Goal: Task Accomplishment & Management: Use online tool/utility

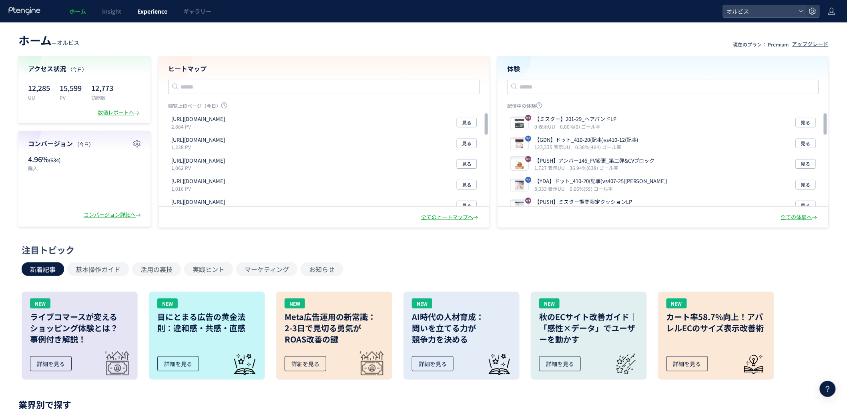
click at [131, 15] on link "Experience" at bounding box center [152, 11] width 46 height 22
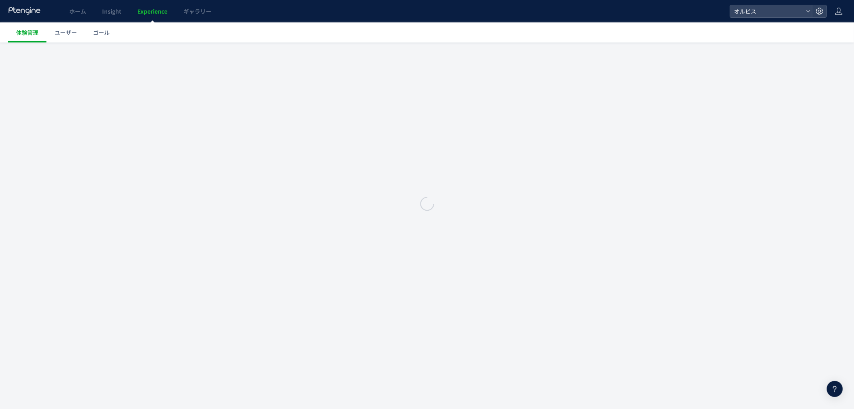
click at [152, 11] on div at bounding box center [427, 204] width 854 height 409
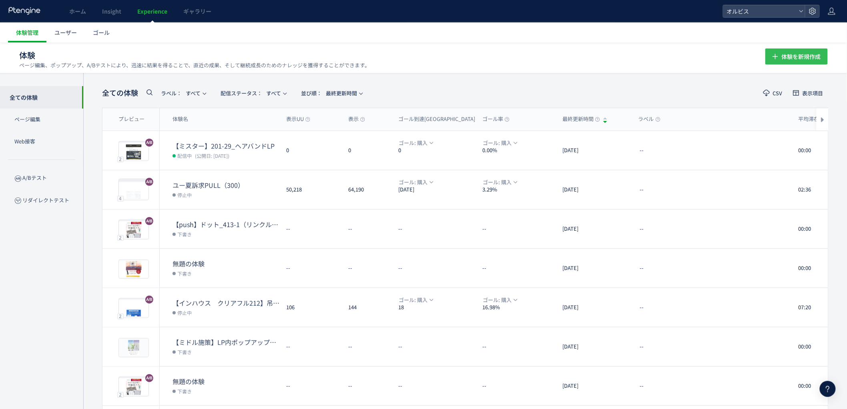
click at [791, 60] on span "体験を新規作成" at bounding box center [801, 56] width 39 height 16
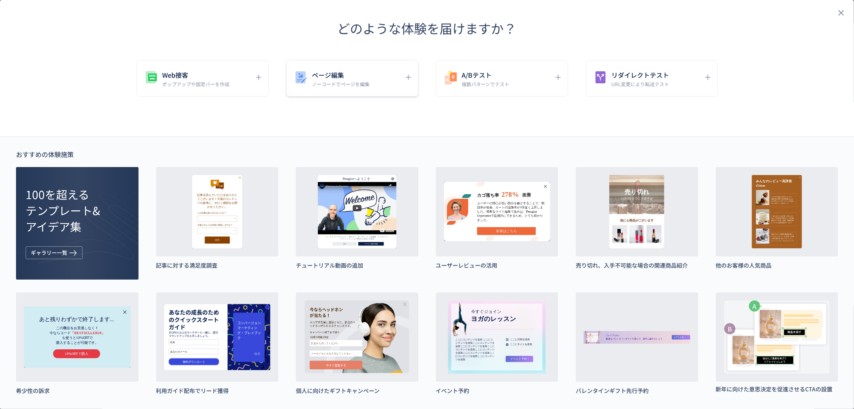
click at [385, 77] on div "ページ編集 ノーコードでページを編集" at bounding box center [346, 78] width 107 height 18
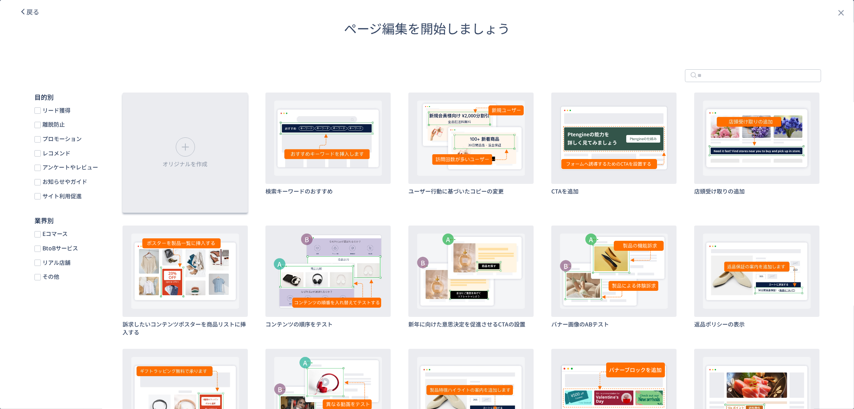
scroll to position [178, 0]
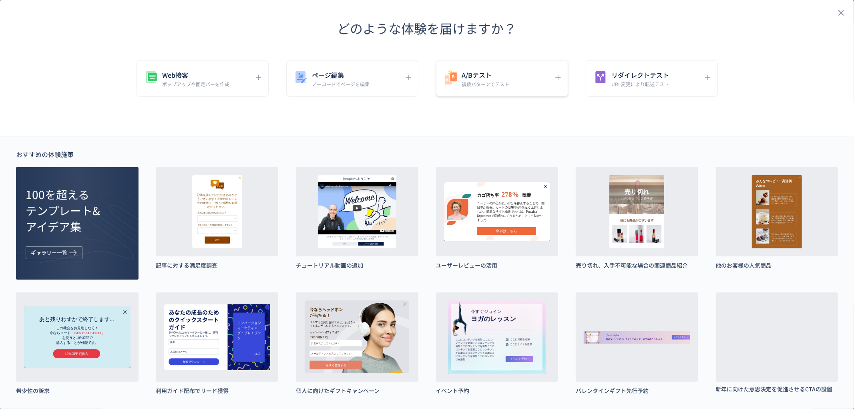
click at [496, 70] on h5 "A/Bテスト" at bounding box center [486, 74] width 48 height 11
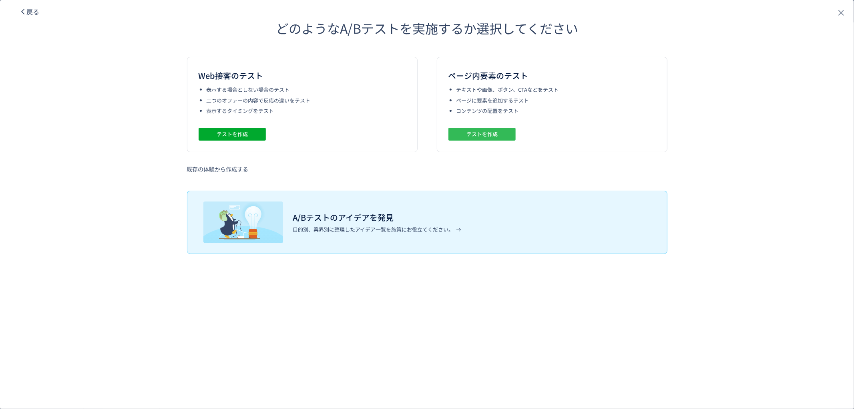
click at [475, 131] on span "テストを作成" at bounding box center [481, 134] width 31 height 13
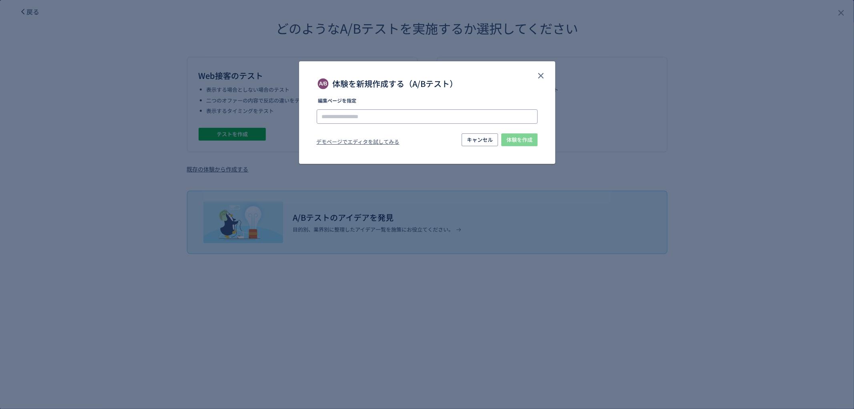
click at [389, 115] on input "体験を新規作成する（A/Bテスト）" at bounding box center [427, 116] width 221 height 14
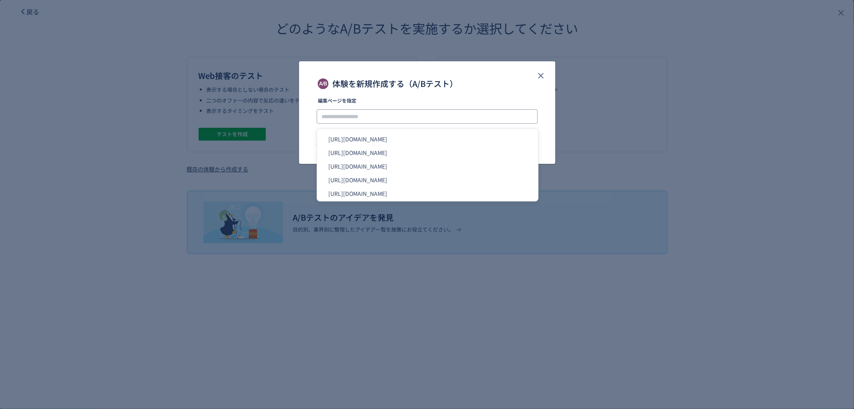
click at [389, 115] on input "体験を新規作成する（A/Bテスト）" at bounding box center [427, 116] width 221 height 14
drag, startPoint x: 399, startPoint y: 189, endPoint x: 423, endPoint y: 195, distance: 25.2
click at [400, 189] on li "https://pr.orbis.co.jp/cosmetics/udot/413-2/" at bounding box center [427, 194] width 215 height 14
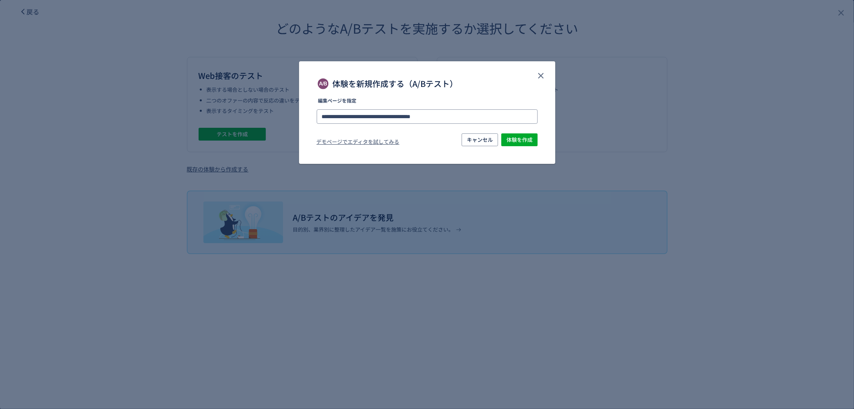
click at [434, 118] on input "**********" at bounding box center [427, 116] width 221 height 14
type input "**********"
click at [474, 139] on li "https://pr.orbis.co.jp/cosmetics/udot/413-1/" at bounding box center [427, 139] width 215 height 14
click at [507, 137] on span "体験を作成" at bounding box center [519, 139] width 26 height 13
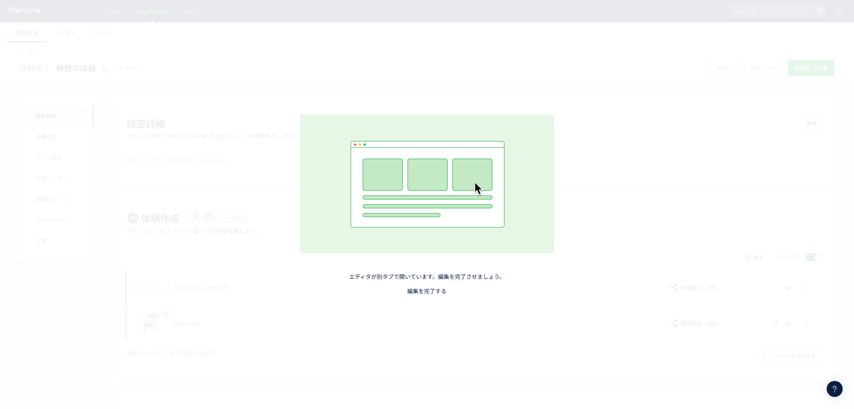
click at [421, 292] on link "編集を完了する" at bounding box center [427, 291] width 39 height 8
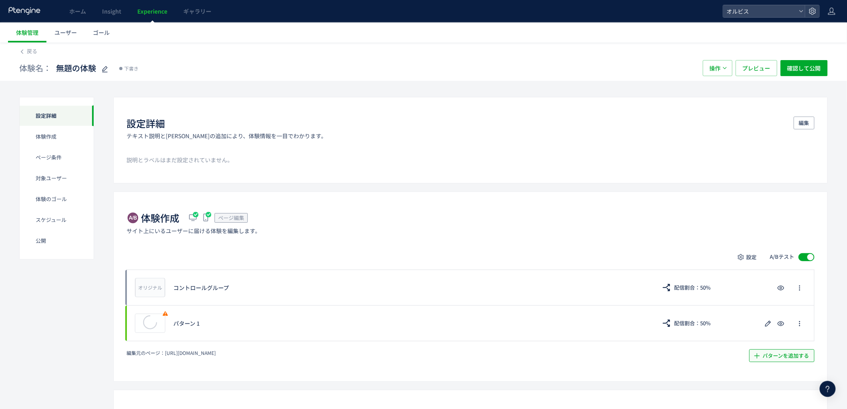
click at [777, 358] on span "パターンを追加する​" at bounding box center [786, 355] width 46 height 13
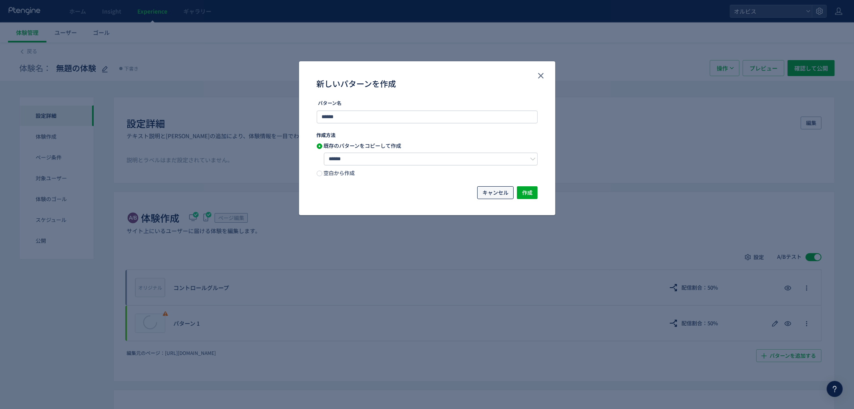
drag, startPoint x: 493, startPoint y: 194, endPoint x: 174, endPoint y: 89, distance: 335.9
click at [492, 194] on span "キャンセル" at bounding box center [495, 192] width 26 height 13
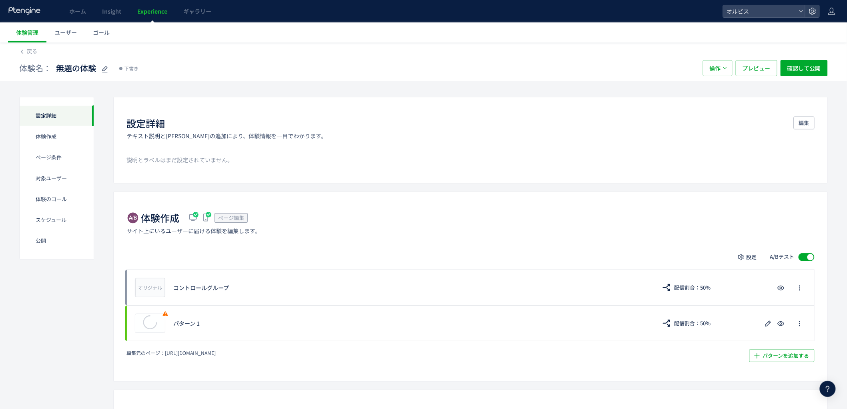
click at [139, 12] on span "Experience" at bounding box center [152, 11] width 30 height 8
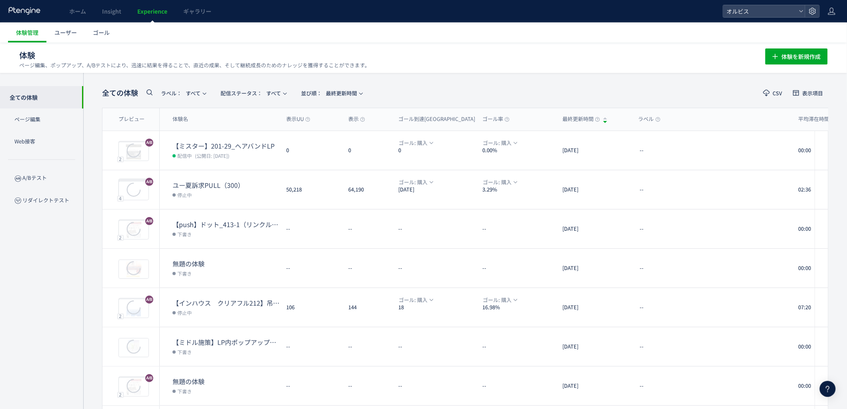
click at [808, 54] on div at bounding box center [423, 204] width 847 height 409
click at [797, 55] on span "体験を新規作成" at bounding box center [801, 56] width 39 height 16
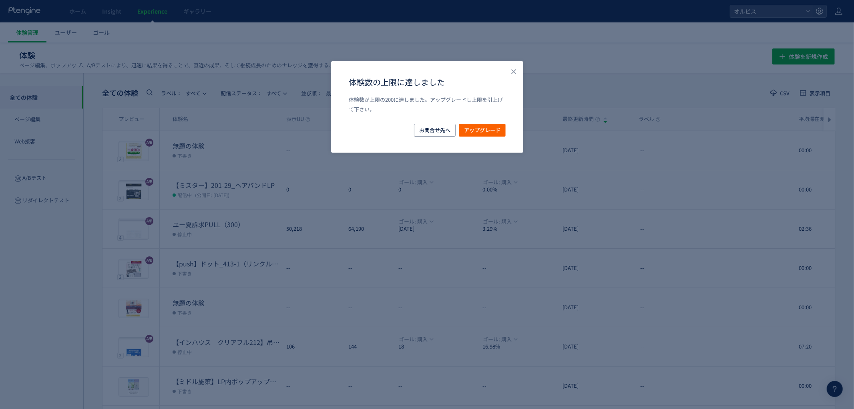
click at [504, 74] on div "体験数の上限に達しました 体験数が上限の200に達しました。アップグレードし上限を引上げて下さい。 お問合せ先へ アップグレード" at bounding box center [427, 106] width 192 height 91
click at [510, 74] on icon "Close" at bounding box center [514, 72] width 8 height 8
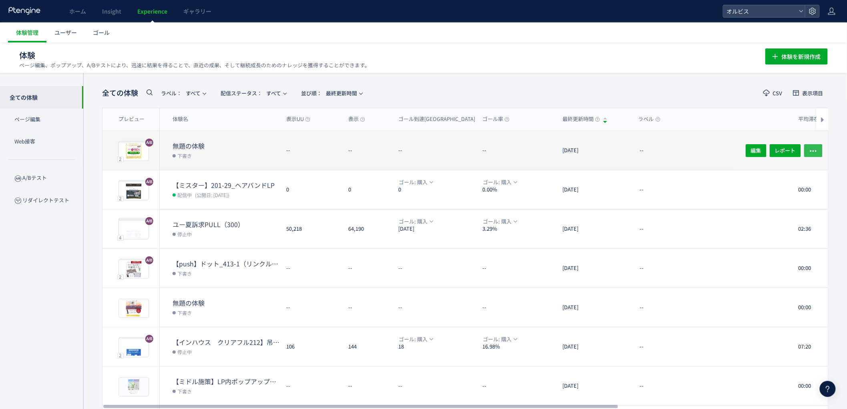
click at [812, 144] on span "button" at bounding box center [814, 150] width 8 height 13
click at [772, 179] on div "編集 レポート" at bounding box center [782, 189] width 96 height 39
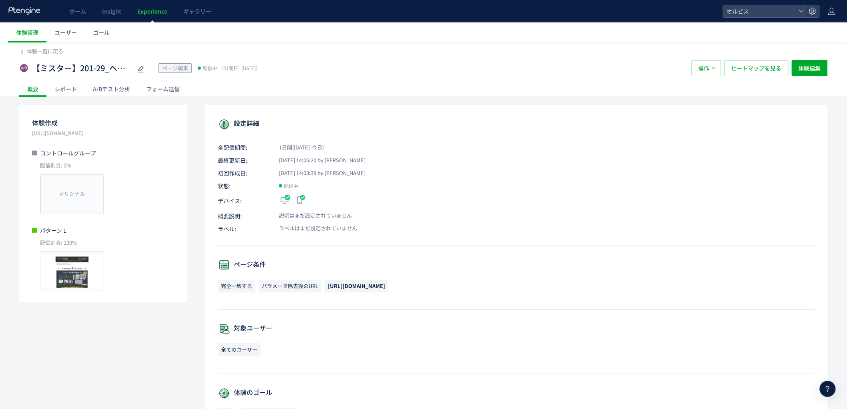
click at [167, 1] on link "Experience" at bounding box center [152, 11] width 46 height 22
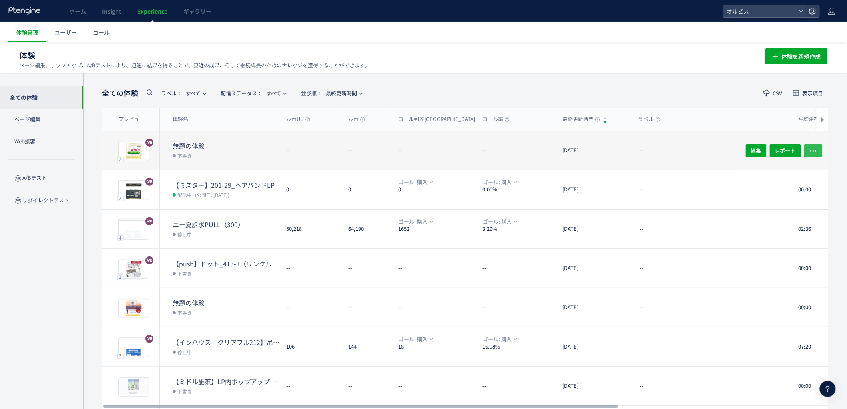
click at [815, 145] on span "button" at bounding box center [814, 150] width 8 height 13
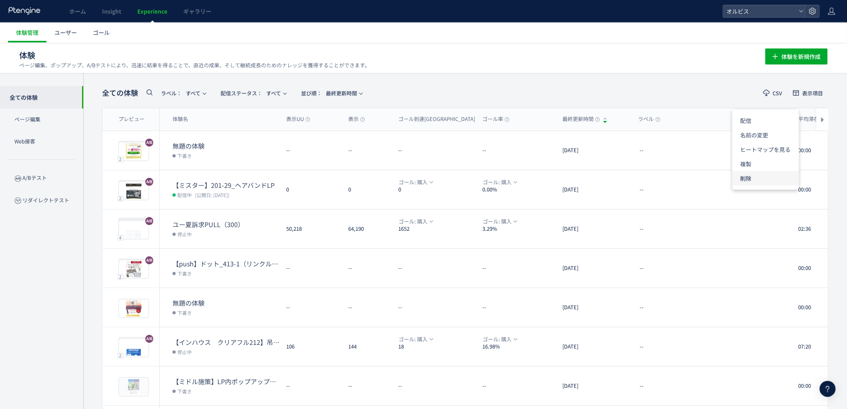
click at [762, 177] on li "削除" at bounding box center [766, 178] width 66 height 14
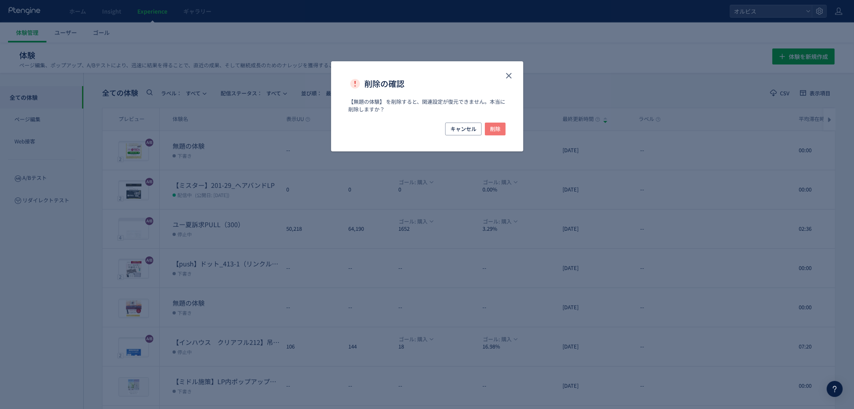
click at [499, 127] on span "削除" at bounding box center [495, 129] width 10 height 13
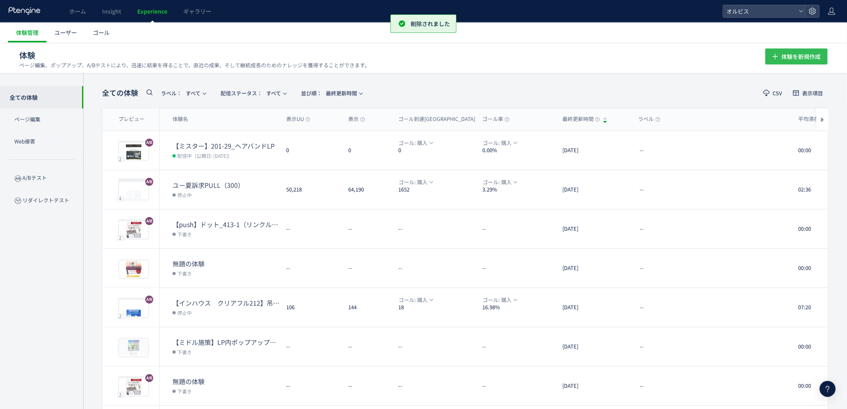
click at [782, 62] on span "体験を新規作成" at bounding box center [801, 56] width 39 height 16
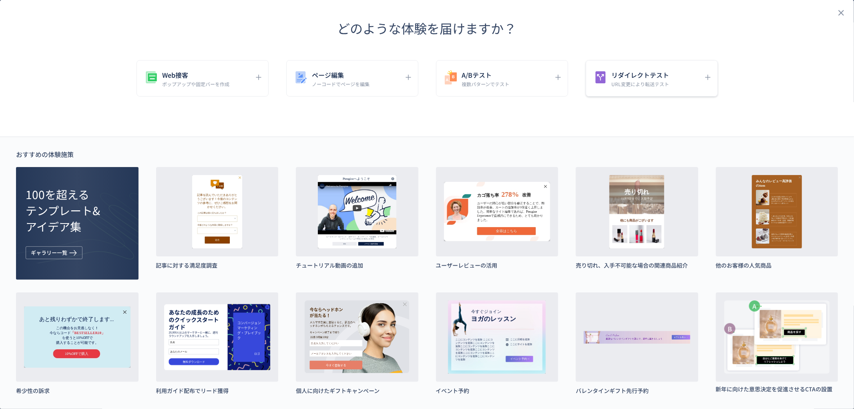
click at [599, 73] on icon "dialog" at bounding box center [601, 77] width 16 height 16
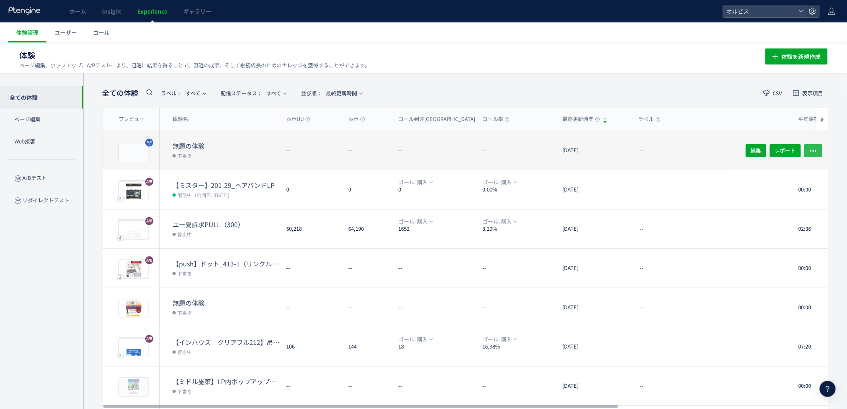
click at [815, 150] on icon "button" at bounding box center [814, 151] width 8 height 8
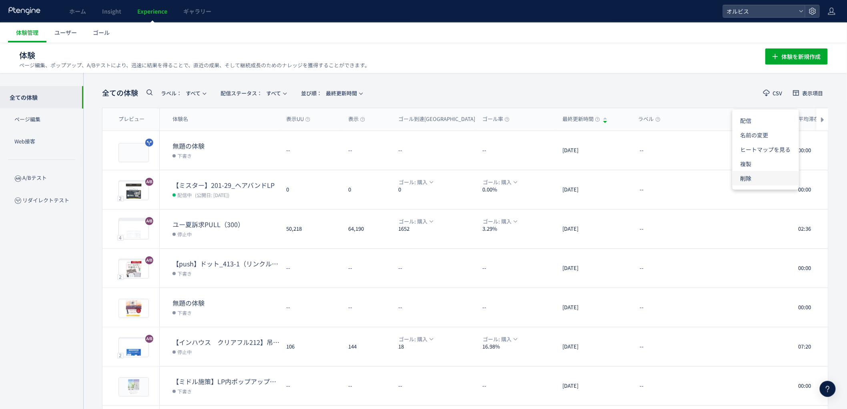
click at [750, 180] on li "削除" at bounding box center [766, 178] width 66 height 14
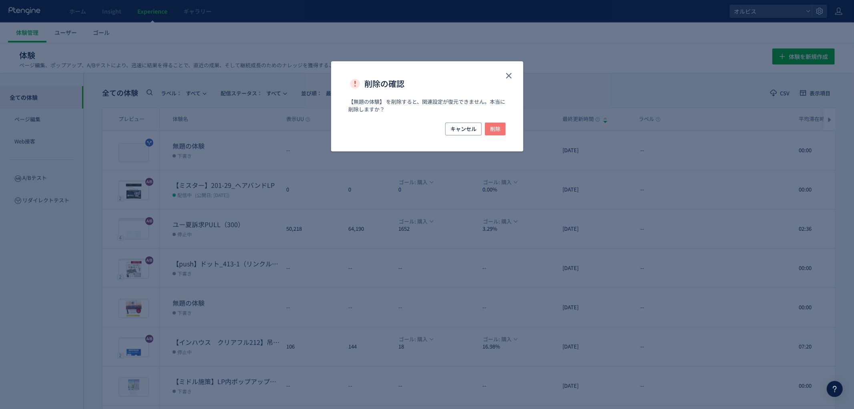
click at [500, 127] on button "削除" at bounding box center [495, 129] width 21 height 13
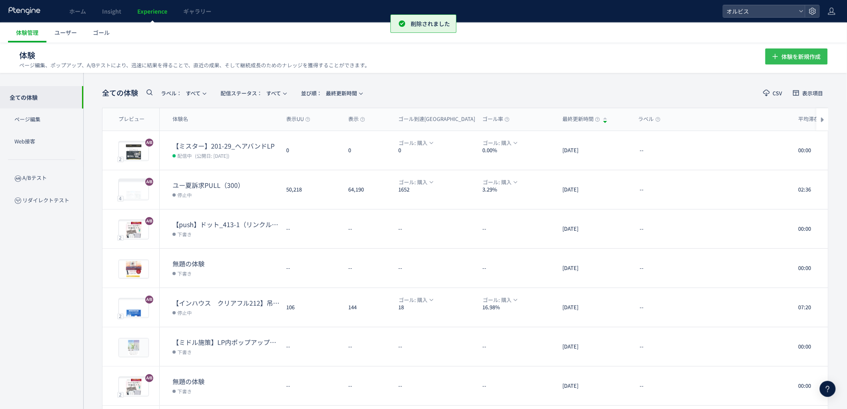
click at [784, 58] on span "体験を新規作成" at bounding box center [801, 56] width 39 height 16
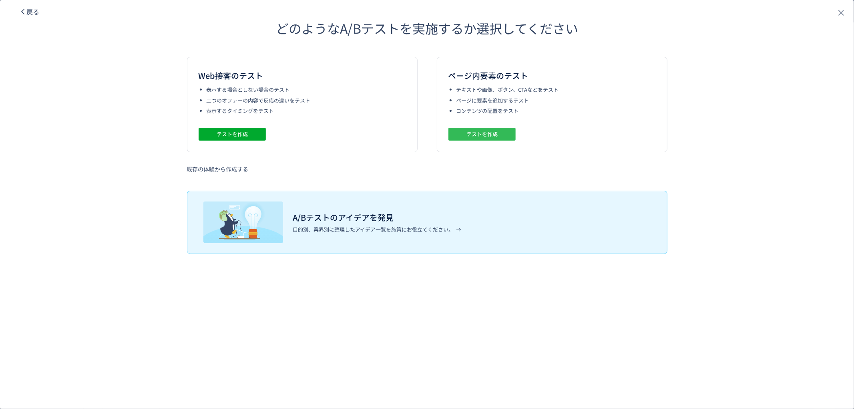
click at [467, 135] on span "テストを作成" at bounding box center [481, 134] width 31 height 13
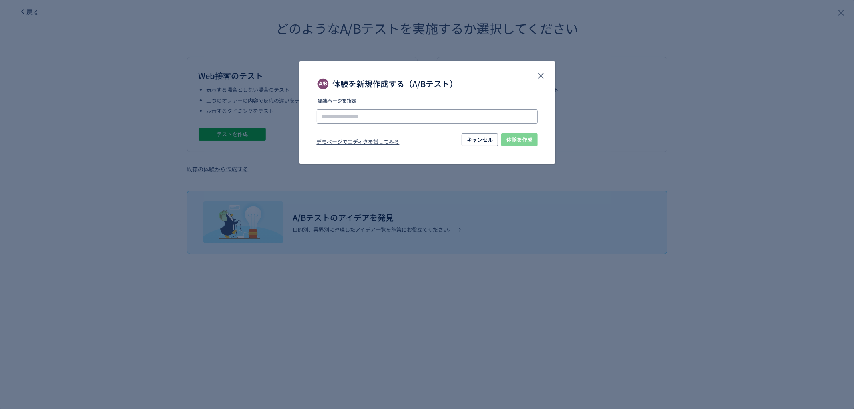
click at [368, 113] on input "体験を新規作成する（A/Bテスト）" at bounding box center [427, 116] width 221 height 14
paste input "**********"
type input "**********"
click at [519, 145] on li "[URL][DOMAIN_NAME]" at bounding box center [427, 139] width 215 height 14
click at [524, 141] on span "体験を作成" at bounding box center [519, 139] width 26 height 13
